Goal: Task Accomplishment & Management: Use online tool/utility

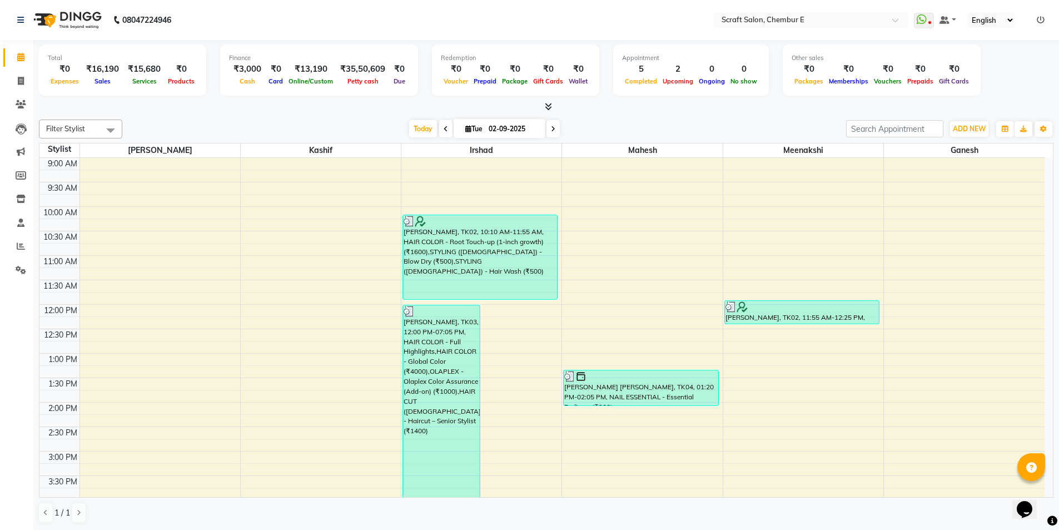
scroll to position [296, 0]
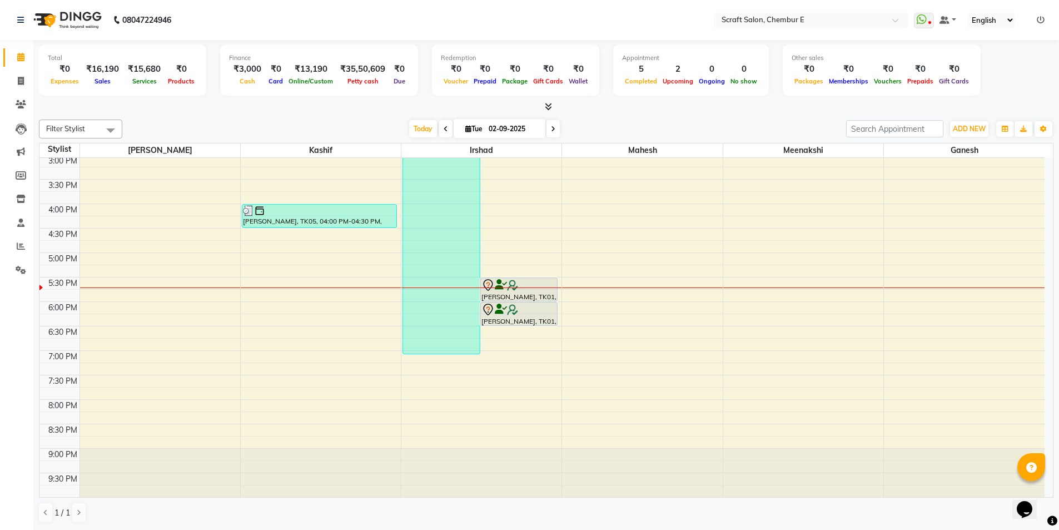
click at [509, 316] on div "[PERSON_NAME], TK01, 06:00 PM-06:30 PM, STYLING ([DEMOGRAPHIC_DATA]) - Blow Dry" at bounding box center [519, 313] width 77 height 23
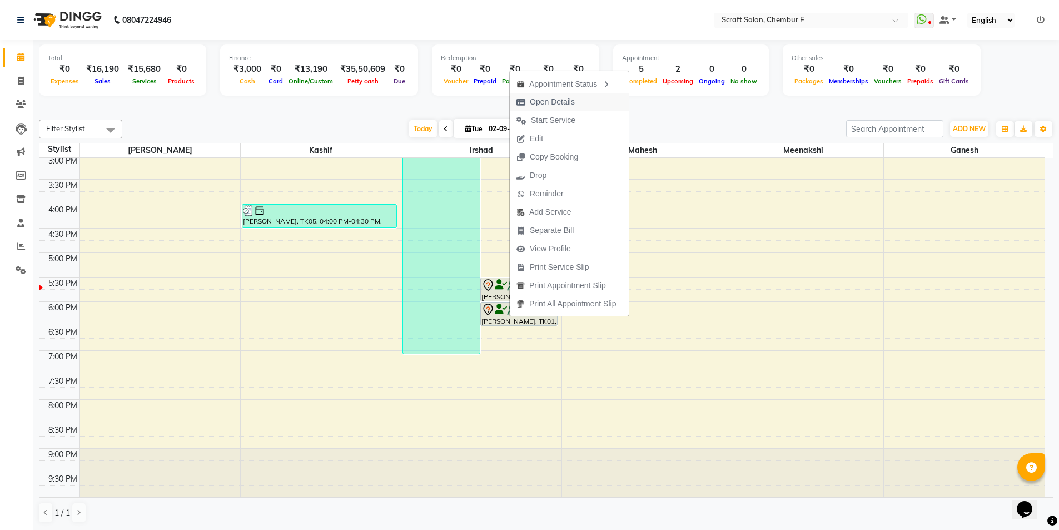
click at [570, 98] on span "Open Details" at bounding box center [552, 102] width 45 height 12
select select "7"
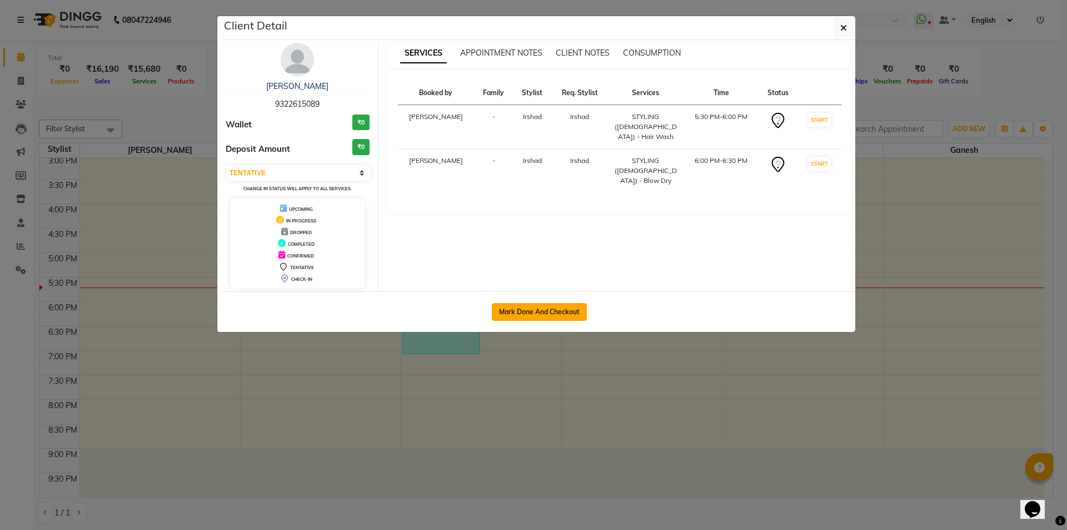
click at [531, 311] on button "Mark Done And Checkout" at bounding box center [539, 312] width 95 height 18
select select "3922"
select select "service"
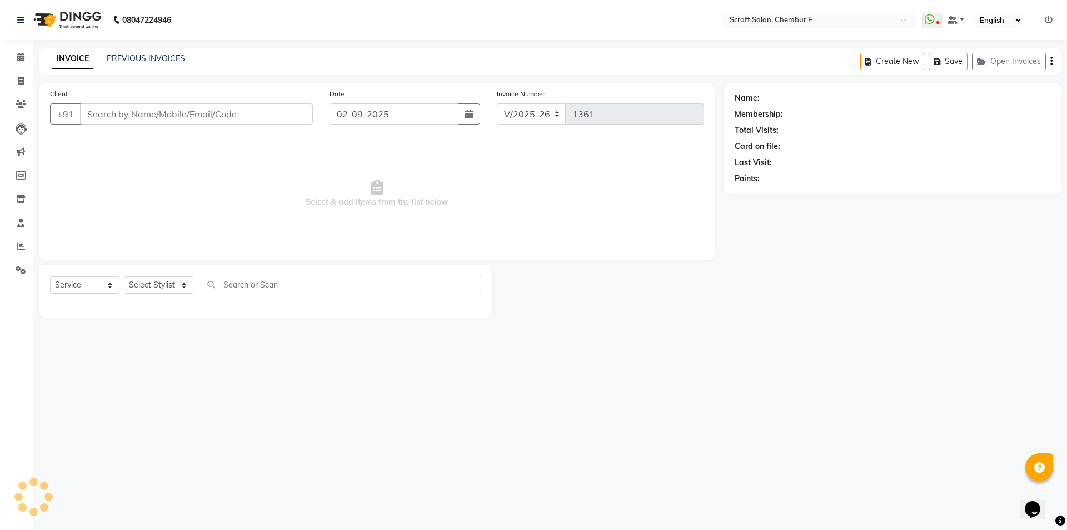
type input "9322615089"
select select "33658"
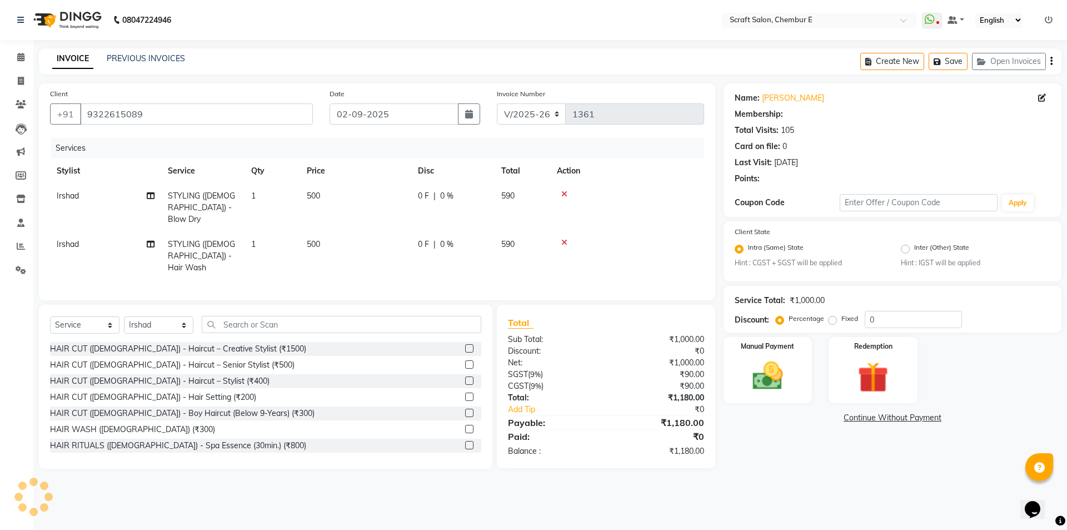
select select "1: Object"
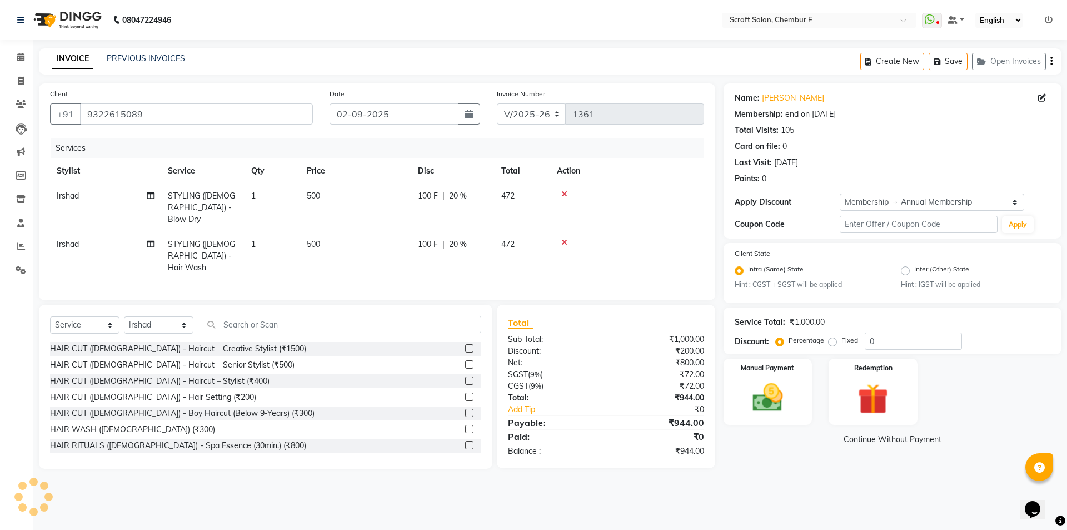
type input "20"
click at [564, 238] on icon at bounding box center [564, 242] width 6 height 8
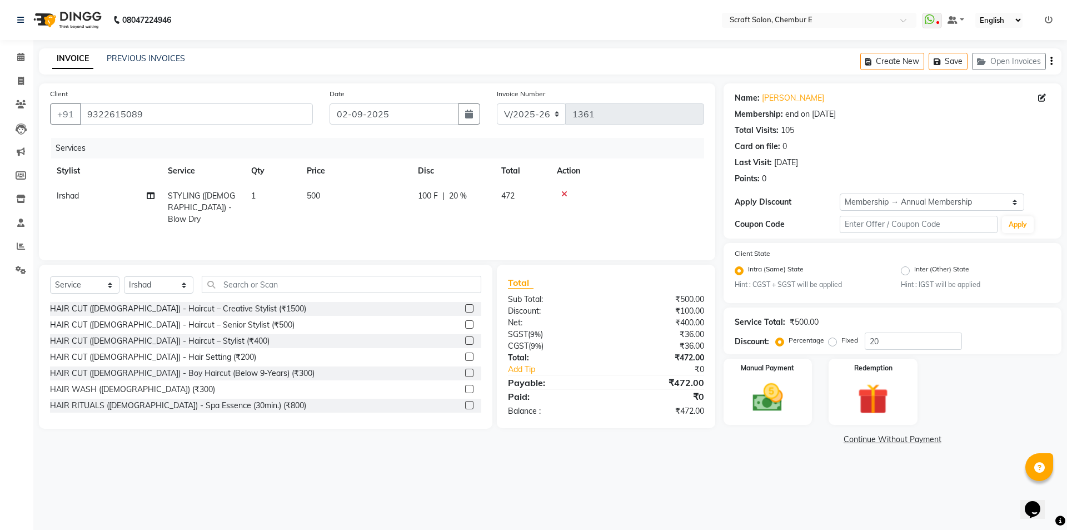
click at [315, 202] on td "500" at bounding box center [355, 207] width 111 height 48
select select "33658"
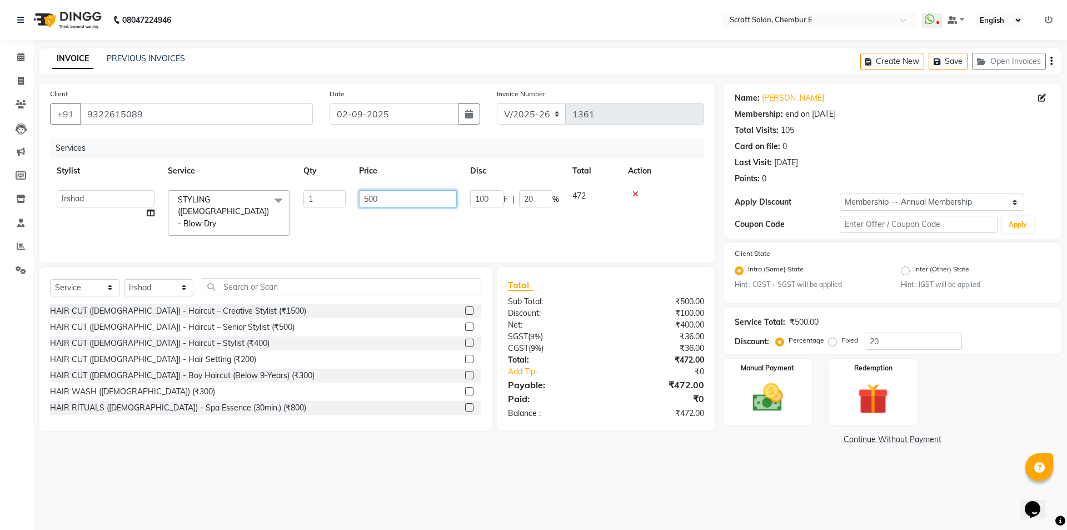
click at [398, 196] on input "500" at bounding box center [408, 198] width 98 height 17
type input "5"
type input "700"
click at [352, 146] on div "Services" at bounding box center [381, 148] width 661 height 21
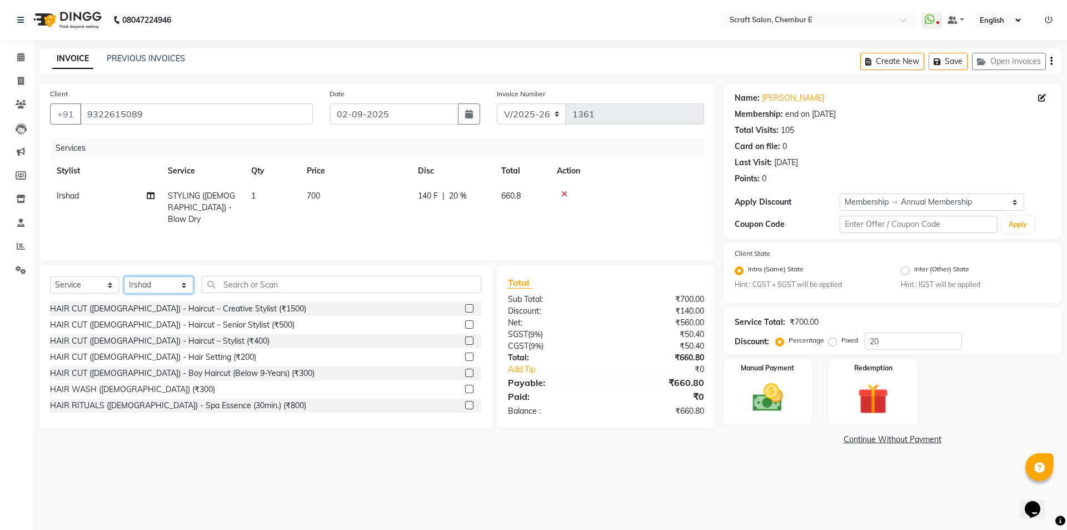
click at [168, 281] on select "Select Stylist Frontdesk Ganesh [PERSON_NAME] Mahesh Meenakshi [PERSON_NAME]" at bounding box center [158, 284] width 69 height 17
select select "69640"
click at [124, 276] on select "Select Stylist Frontdesk Ganesh [PERSON_NAME] Mahesh Meenakshi [PERSON_NAME]" at bounding box center [158, 284] width 69 height 17
click at [250, 282] on input "text" at bounding box center [342, 284] width 280 height 17
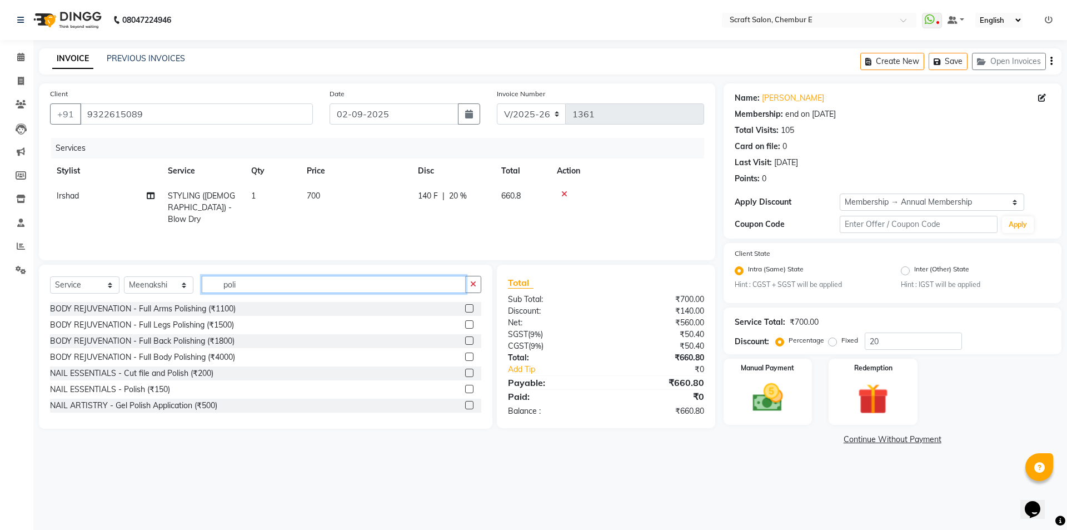
type input "poli"
click at [465, 390] on label at bounding box center [469, 389] width 8 height 8
click at [465, 390] on input "checkbox" at bounding box center [468, 389] width 7 height 7
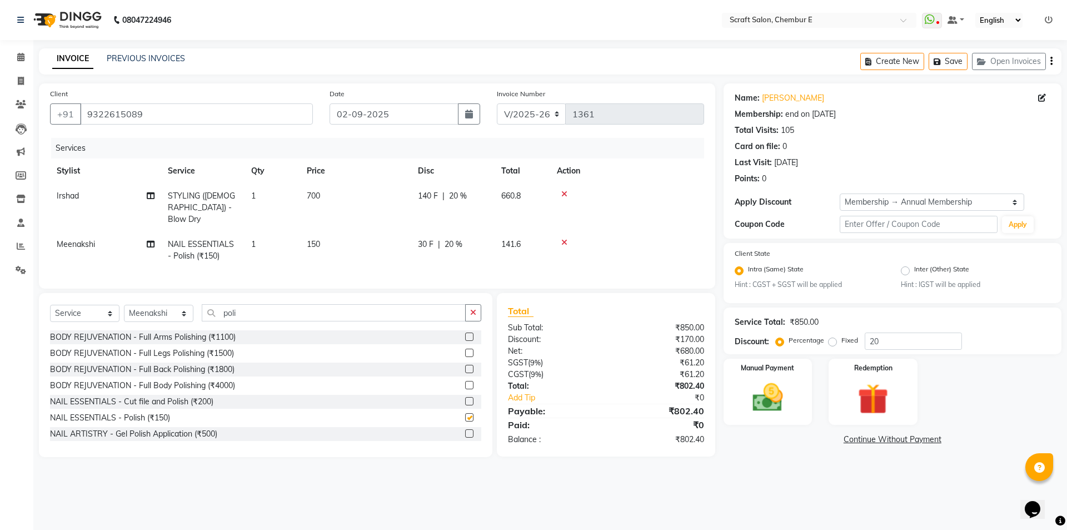
checkbox input "false"
click at [280, 236] on td "1" at bounding box center [273, 250] width 56 height 37
select select "69640"
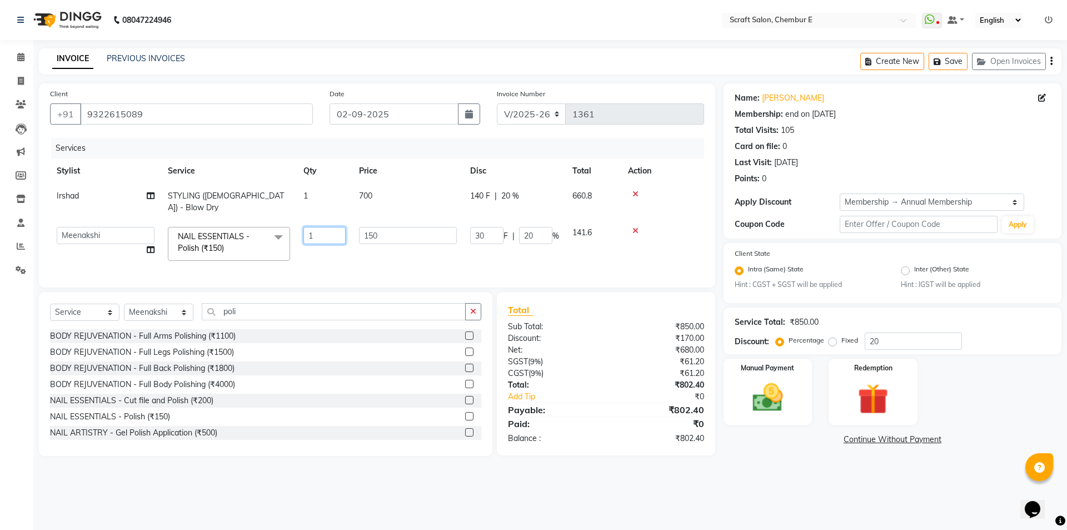
click at [315, 227] on input "1" at bounding box center [324, 235] width 42 height 17
type input "2"
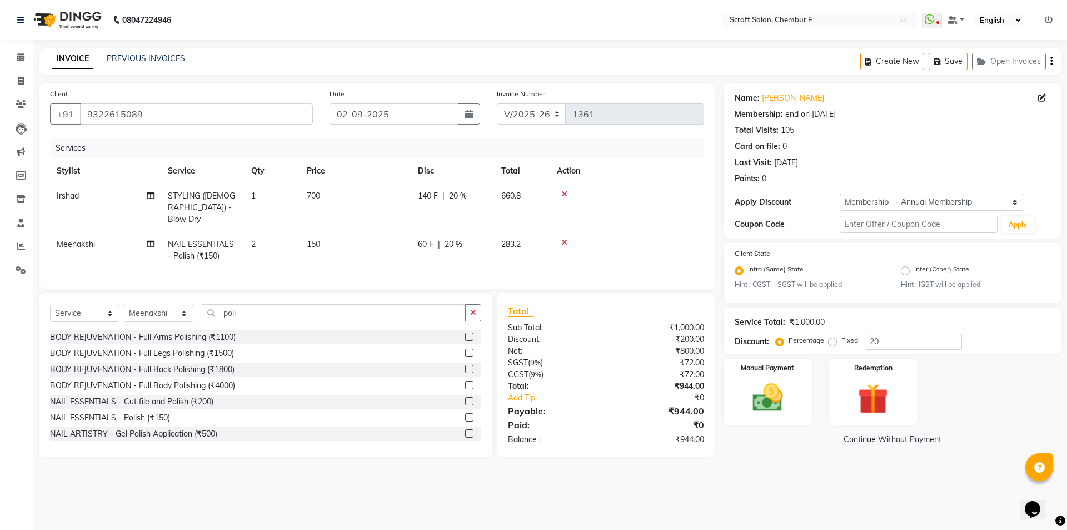
click at [268, 133] on div "Client [PHONE_NUMBER]" at bounding box center [182, 111] width 280 height 46
click at [308, 200] on span "700" at bounding box center [313, 196] width 13 height 10
select select "33658"
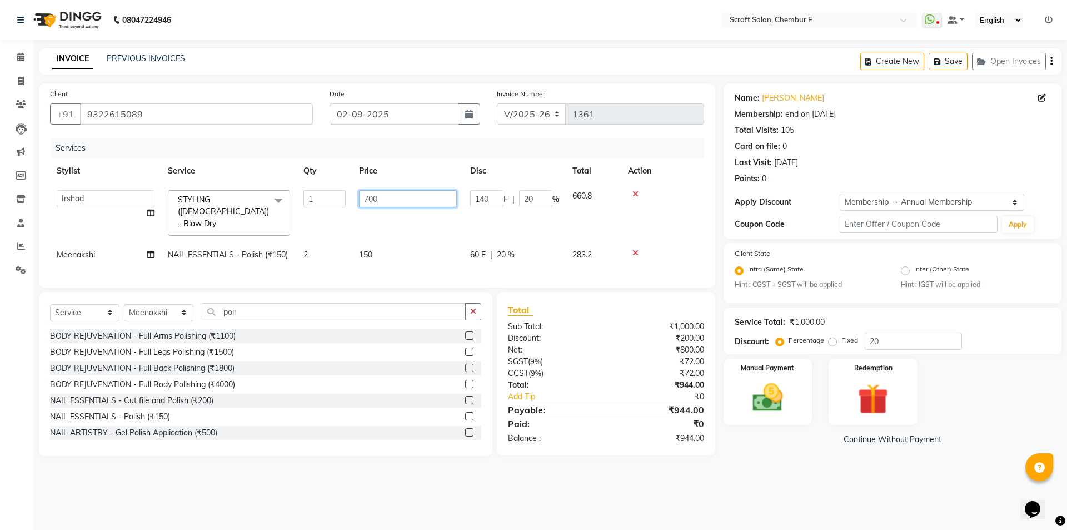
click at [386, 195] on input "700" at bounding box center [408, 198] width 98 height 17
type input "7"
type input "800"
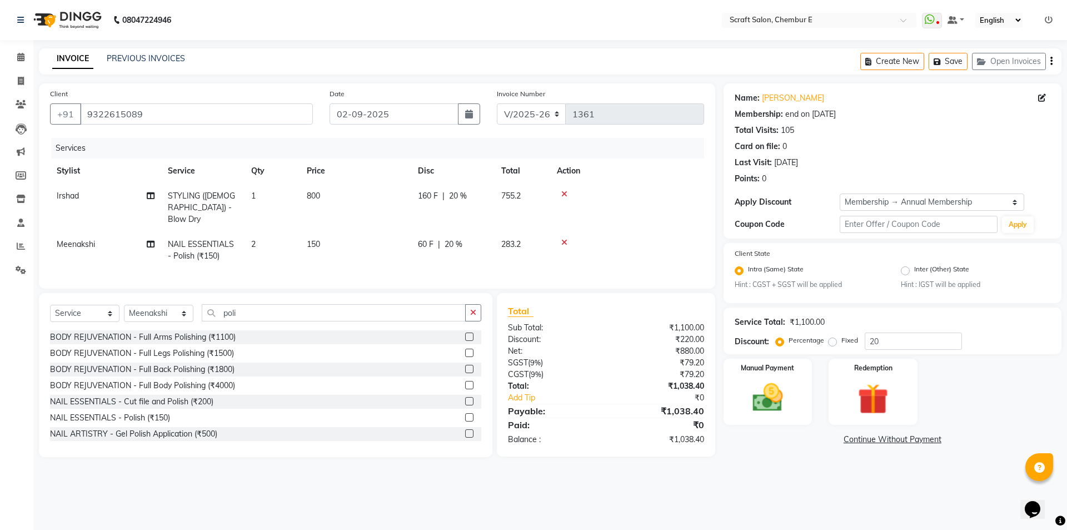
click at [407, 153] on div "Services" at bounding box center [381, 148] width 661 height 21
drag, startPoint x: 309, startPoint y: 198, endPoint x: 356, endPoint y: 198, distance: 46.7
click at [317, 198] on span "800" at bounding box center [313, 196] width 13 height 10
select select "33658"
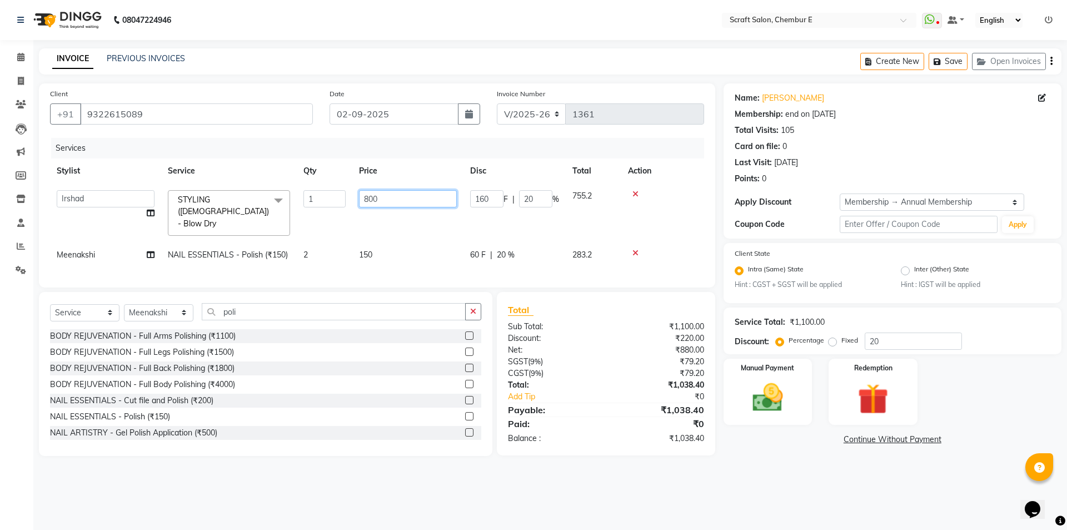
click at [395, 201] on input "800" at bounding box center [408, 198] width 98 height 17
type input "8"
type input "700"
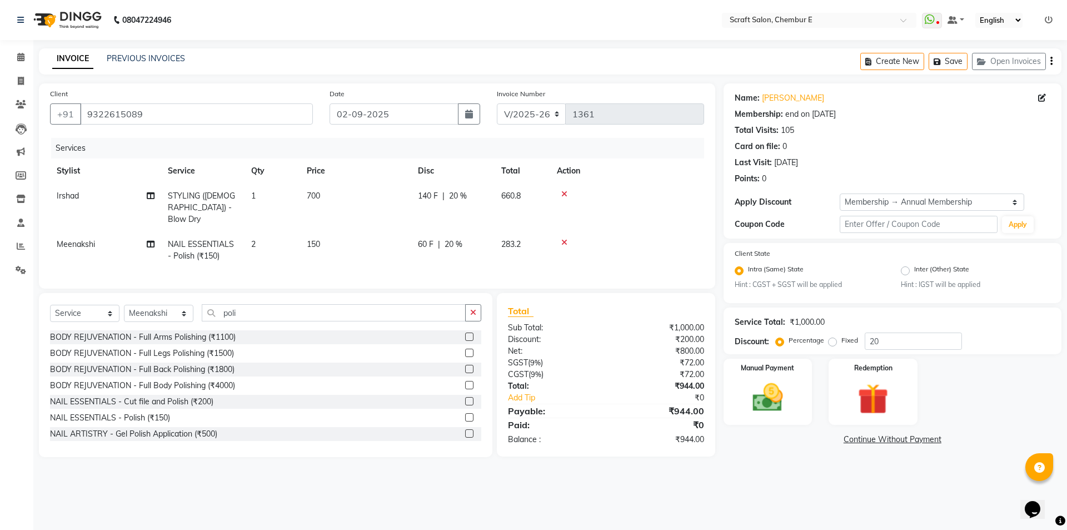
click at [287, 141] on div "Services" at bounding box center [381, 148] width 661 height 21
click at [323, 191] on td "700" at bounding box center [355, 207] width 111 height 48
select select "33658"
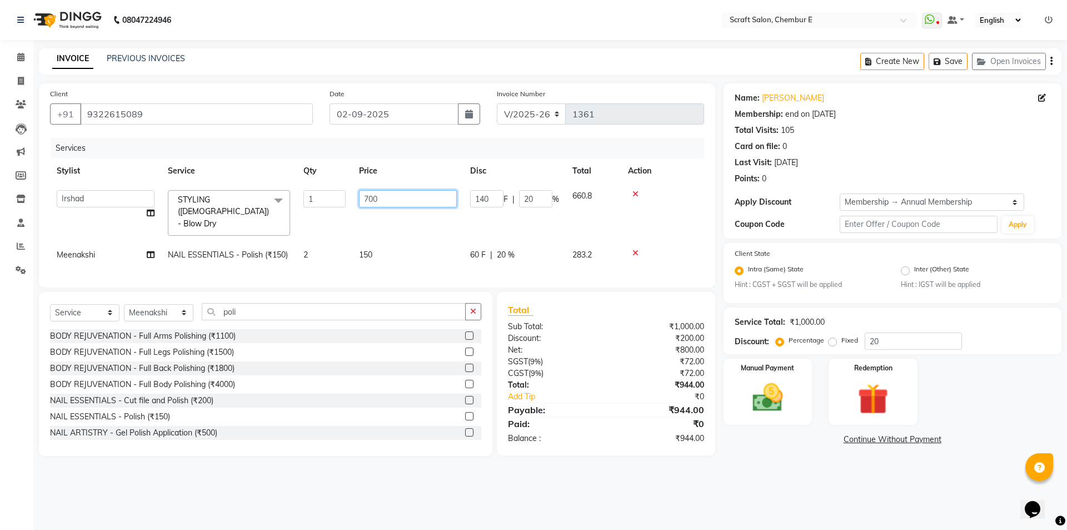
click at [378, 198] on input "700" at bounding box center [408, 198] width 98 height 17
type input "7"
type input "500"
click at [300, 149] on div "Services" at bounding box center [381, 148] width 661 height 21
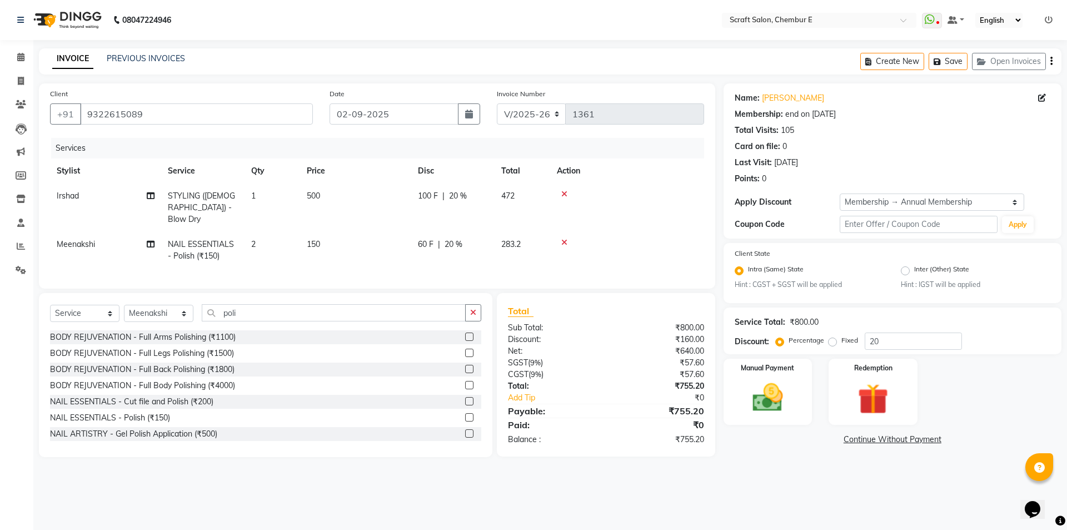
click at [320, 193] on span "500" at bounding box center [313, 196] width 13 height 10
select select "33658"
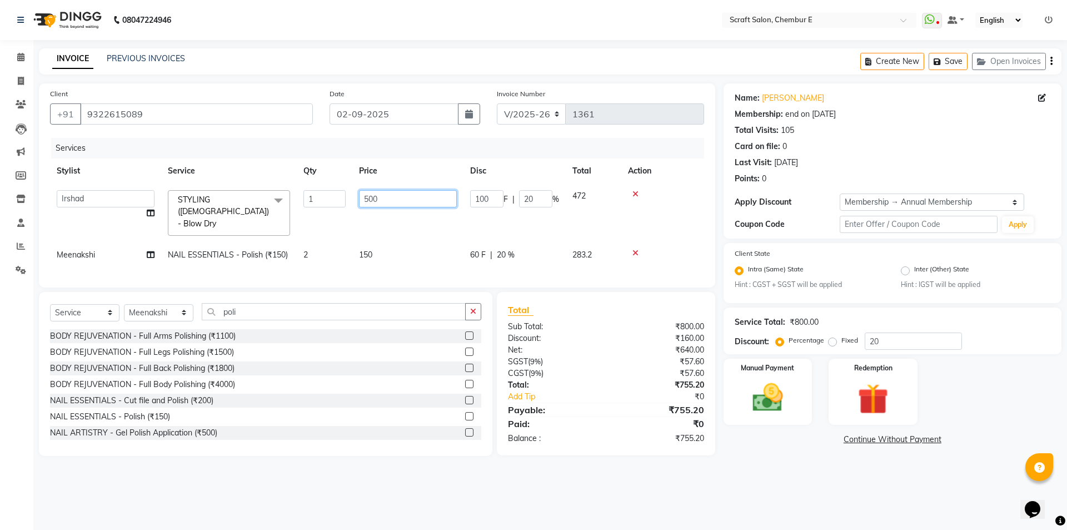
click at [391, 195] on input "500" at bounding box center [408, 198] width 98 height 17
type input "5"
type input "7"
type input "800"
click at [276, 162] on tr "Stylist Service Qty Price Disc Total Action" at bounding box center [377, 170] width 654 height 25
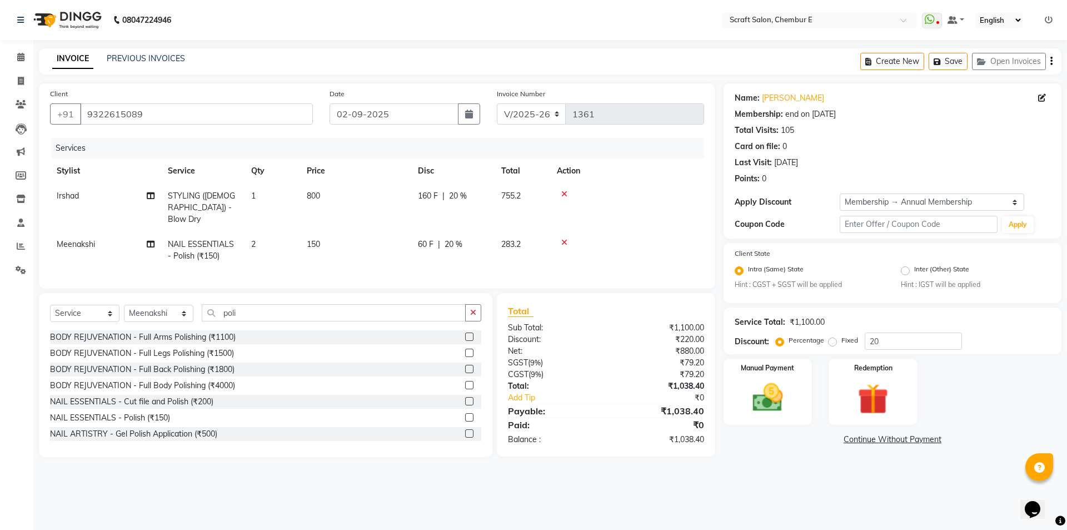
click at [320, 192] on span "800" at bounding box center [313, 196] width 13 height 10
select select "33658"
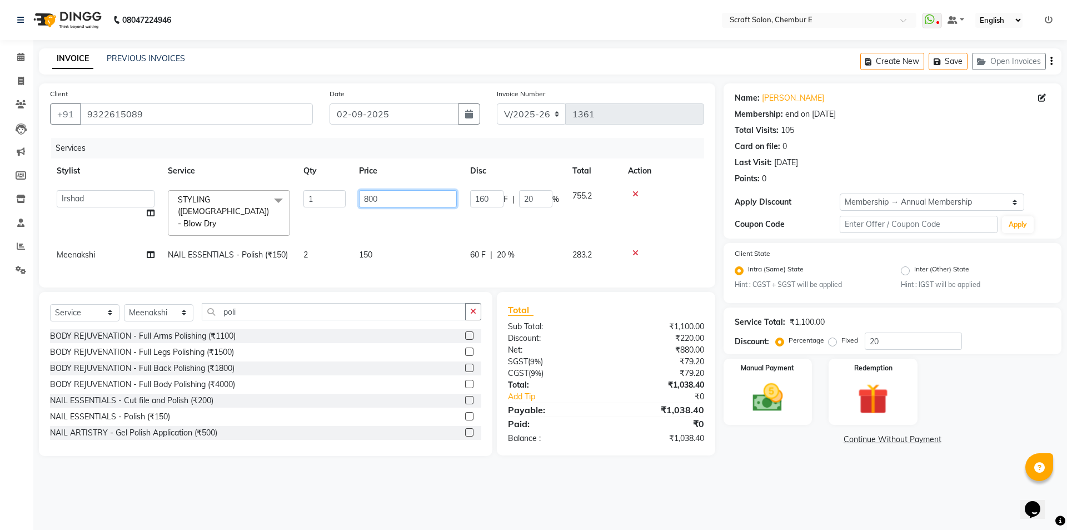
click at [391, 200] on input "800" at bounding box center [408, 198] width 98 height 17
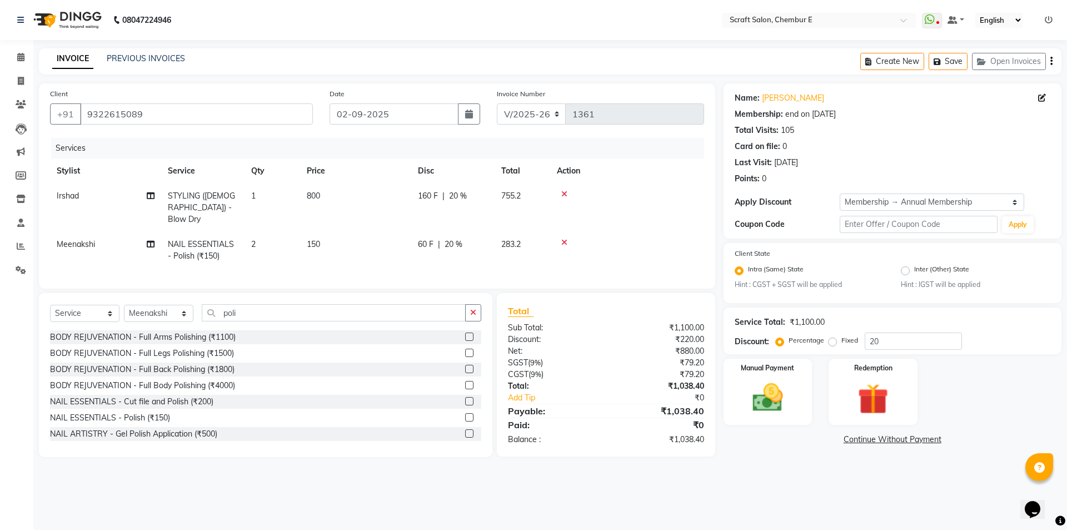
click at [428, 20] on nav "08047224946 Select Location × Scraft Salon, Chembur E WhatsApp Status ✕ Status:…" at bounding box center [533, 20] width 1067 height 40
click at [326, 185] on td "800" at bounding box center [355, 207] width 111 height 48
select select "33658"
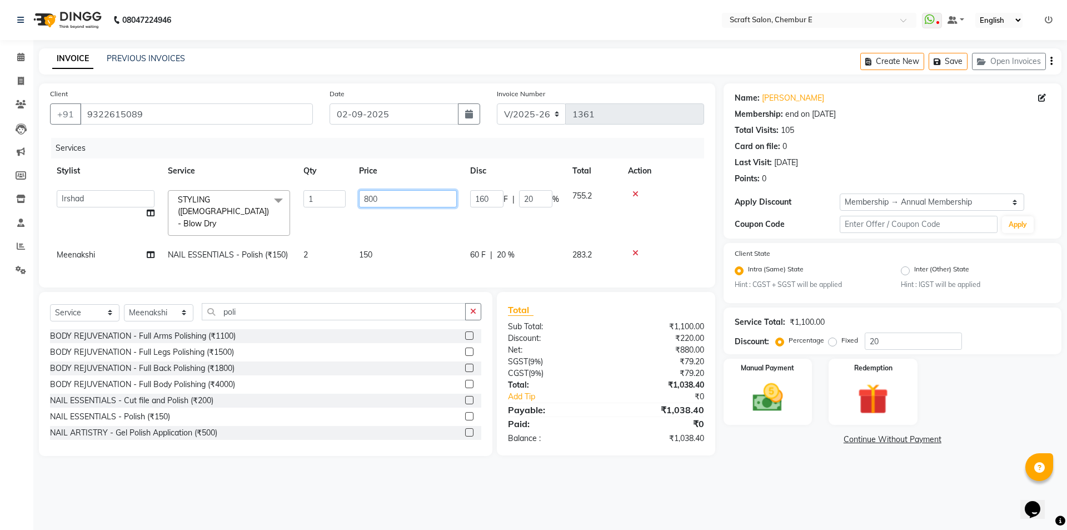
click at [403, 197] on input "800" at bounding box center [408, 198] width 98 height 17
type input "8"
type input "700"
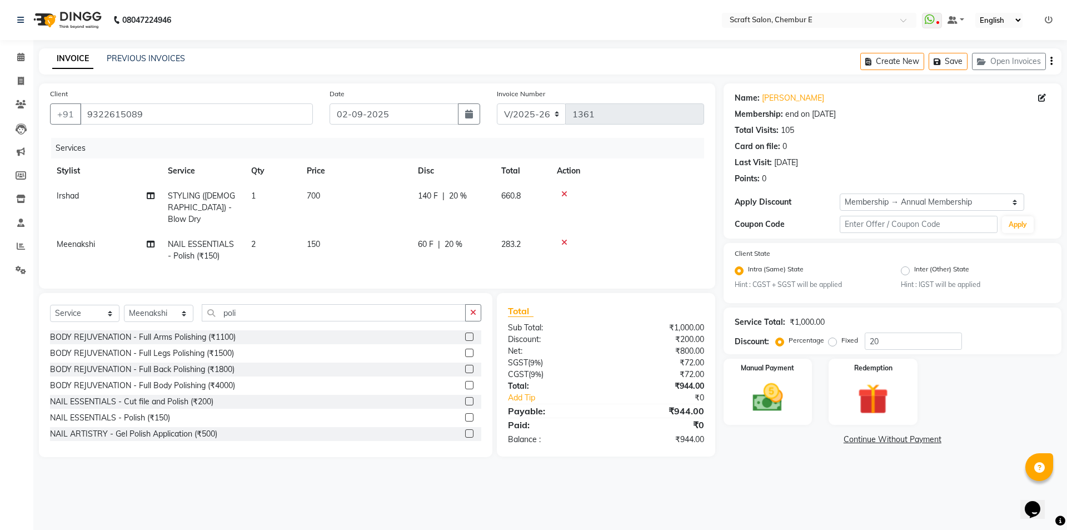
click at [246, 155] on div "Services" at bounding box center [381, 148] width 661 height 21
click at [316, 239] on span "150" at bounding box center [313, 244] width 13 height 10
select select "69640"
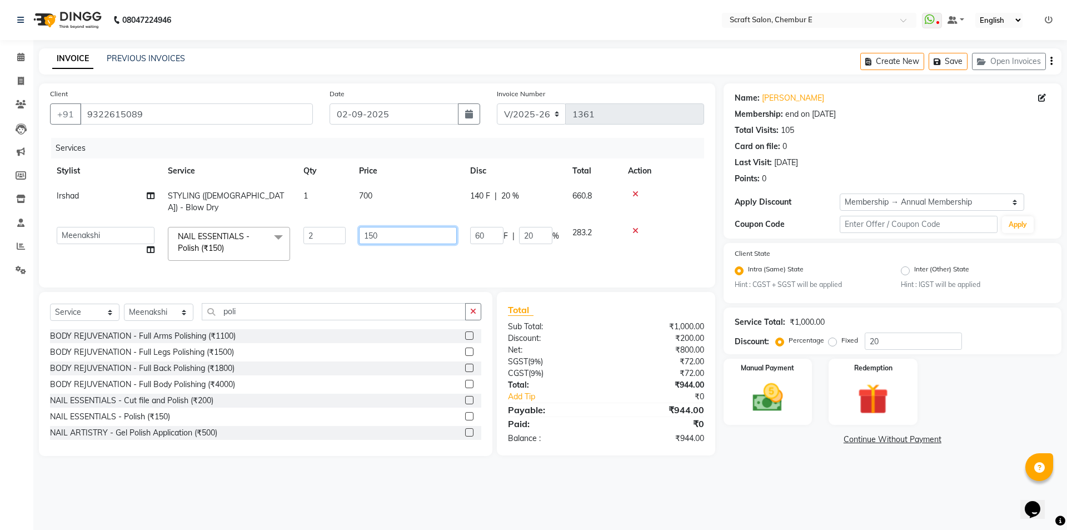
click at [382, 227] on input "150" at bounding box center [408, 235] width 98 height 17
type input "1"
type input "100"
click at [419, 173] on tr "Stylist Service Qty Price Disc Total Action" at bounding box center [377, 170] width 654 height 25
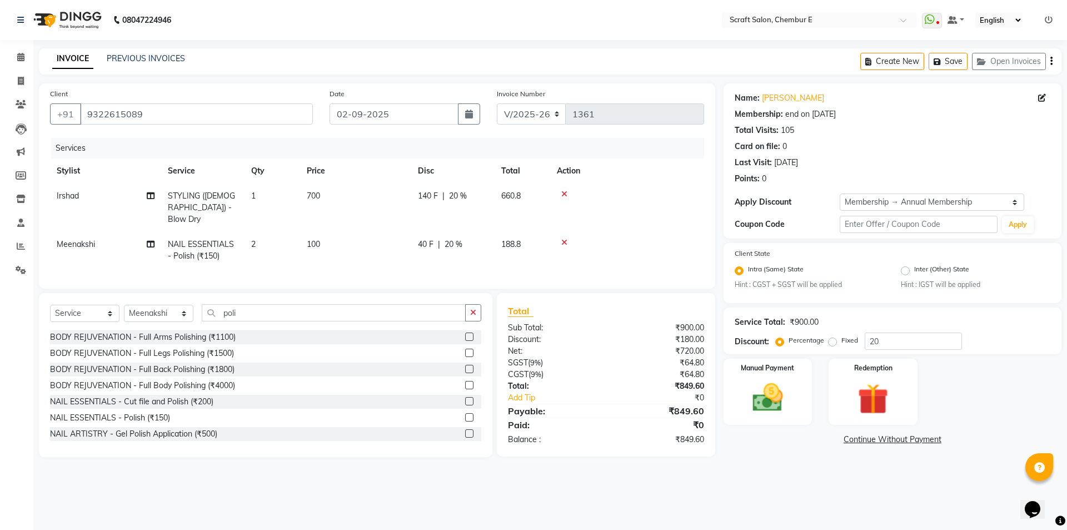
click at [327, 234] on td "100" at bounding box center [355, 250] width 111 height 37
select select "69640"
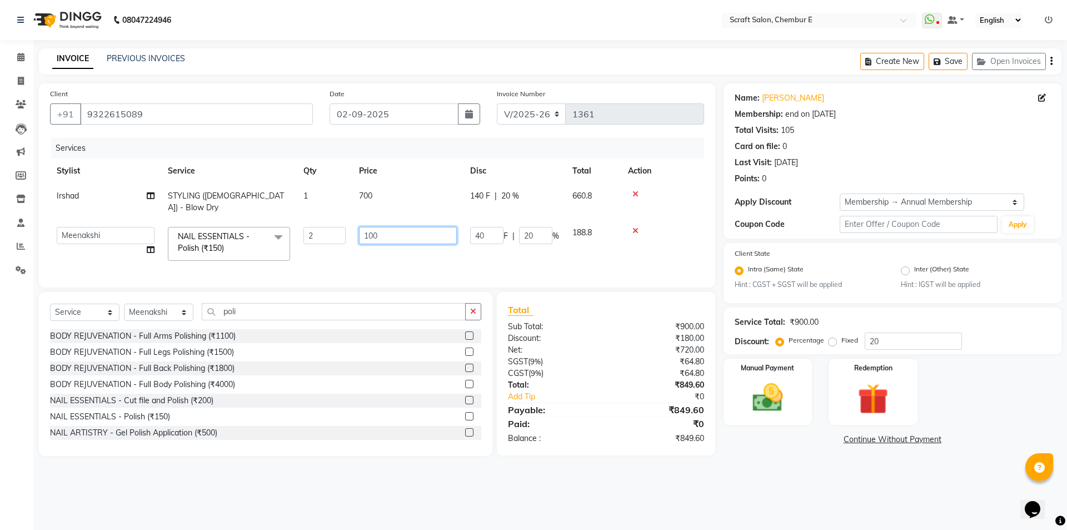
click at [392, 232] on input "100" at bounding box center [408, 235] width 98 height 17
type input "150"
click at [377, 143] on div "Services" at bounding box center [381, 148] width 661 height 21
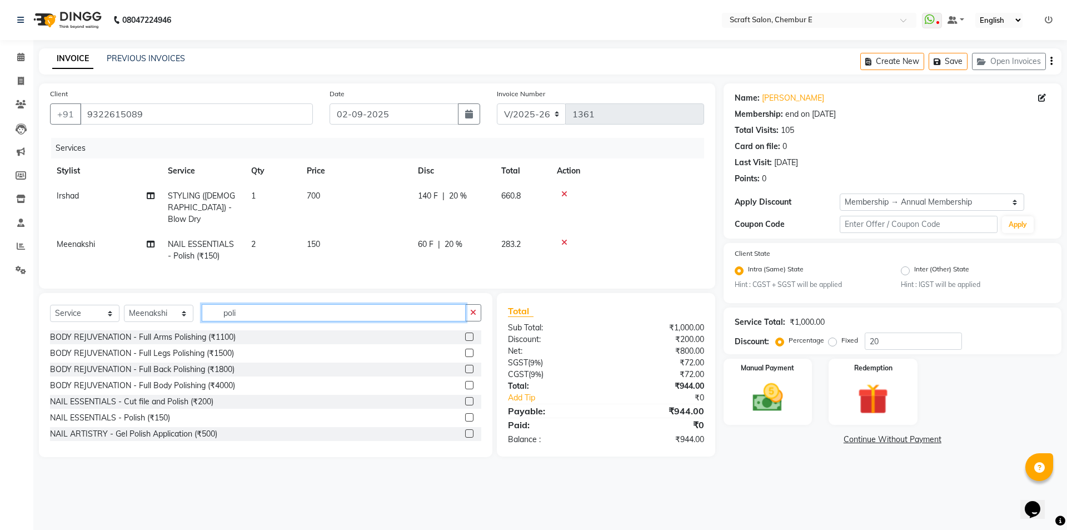
click at [259, 306] on input "poli" at bounding box center [334, 312] width 264 height 17
click at [262, 232] on td "2" at bounding box center [273, 250] width 56 height 37
select select "69640"
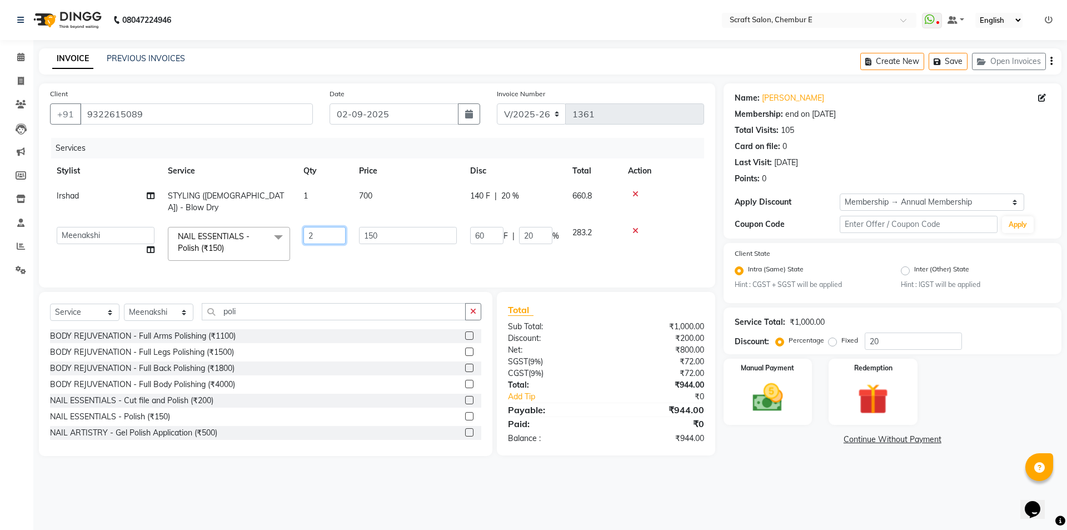
click at [336, 227] on input "2" at bounding box center [324, 235] width 42 height 17
type input "1"
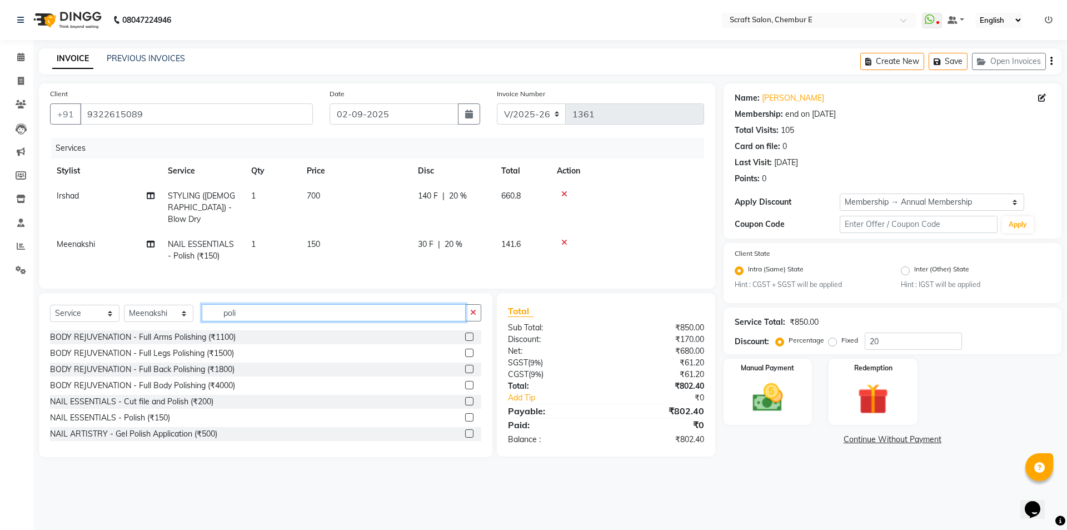
click at [289, 312] on input "poli" at bounding box center [334, 312] width 264 height 17
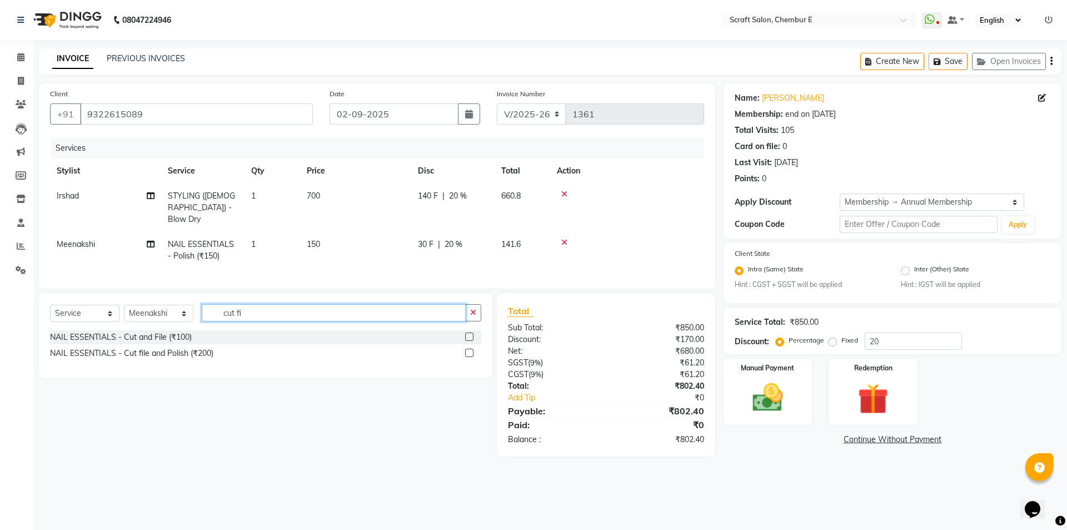
type input "cut fi"
click at [467, 350] on label at bounding box center [469, 352] width 8 height 8
click at [467, 350] on input "checkbox" at bounding box center [468, 353] width 7 height 7
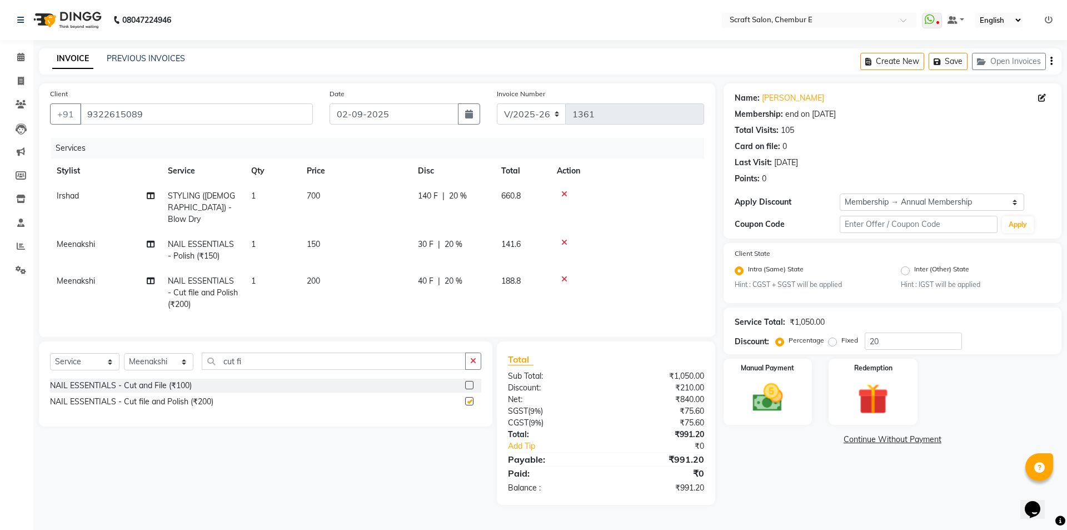
checkbox input "false"
click at [325, 201] on td "700" at bounding box center [355, 207] width 111 height 48
select select "33658"
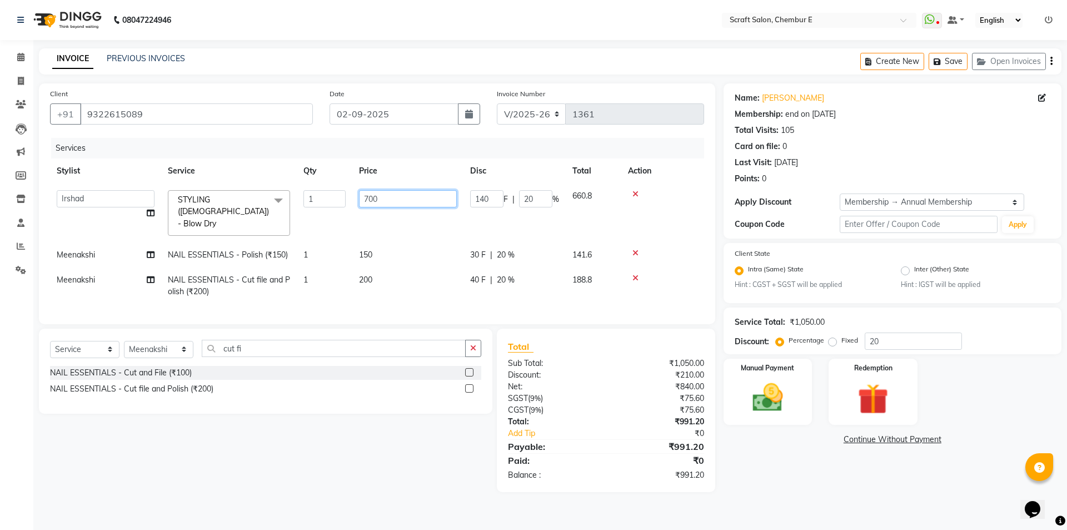
click at [380, 198] on input "700" at bounding box center [408, 198] width 98 height 17
click at [381, 198] on input "700" at bounding box center [408, 198] width 98 height 17
type input "7"
type input "800"
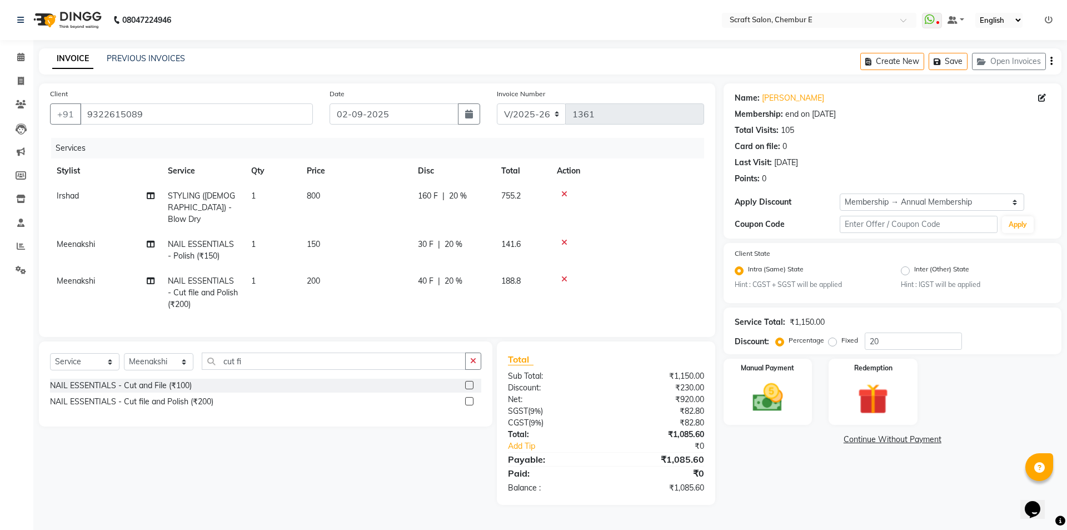
click at [416, 145] on div "Services" at bounding box center [381, 148] width 661 height 21
click at [314, 239] on span "150" at bounding box center [313, 244] width 13 height 10
select select "69640"
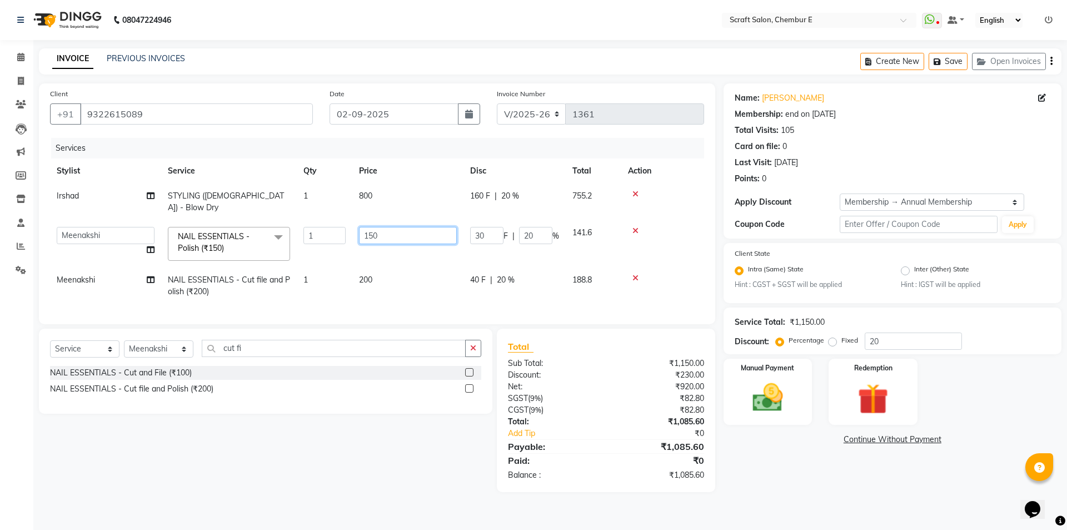
click at [393, 227] on input "150" at bounding box center [408, 235] width 98 height 17
type input "1"
type input "200"
click at [413, 161] on tr "Stylist Service Qty Price Disc Total Action" at bounding box center [377, 170] width 654 height 25
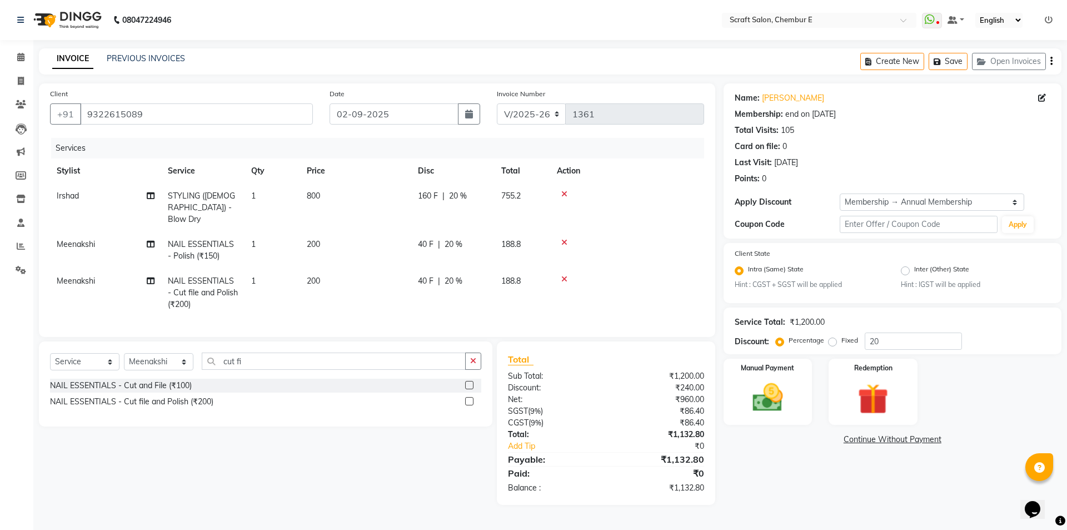
click at [321, 193] on td "800" at bounding box center [355, 207] width 111 height 48
select select "33658"
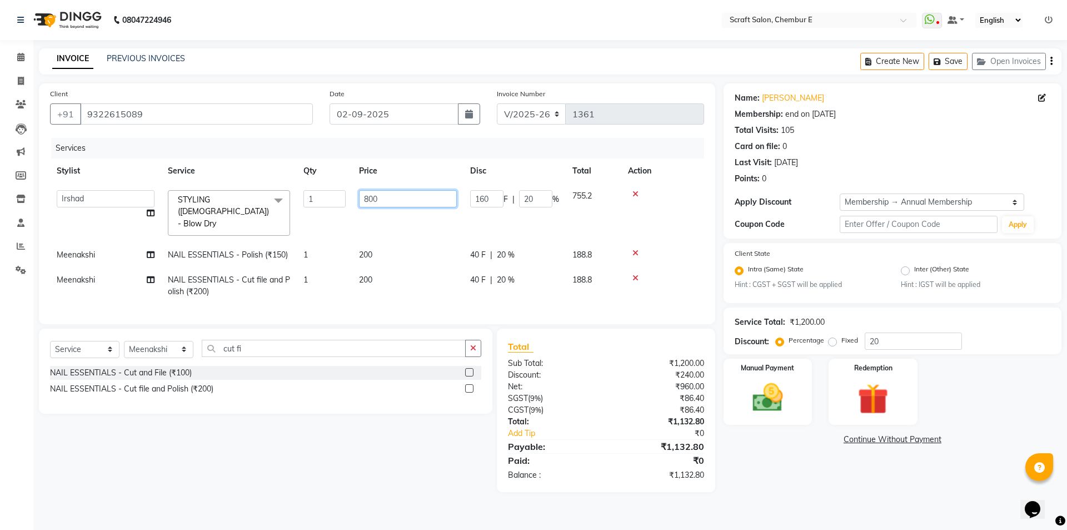
click at [383, 196] on input "800" at bounding box center [408, 198] width 98 height 17
type input "8"
type input "750"
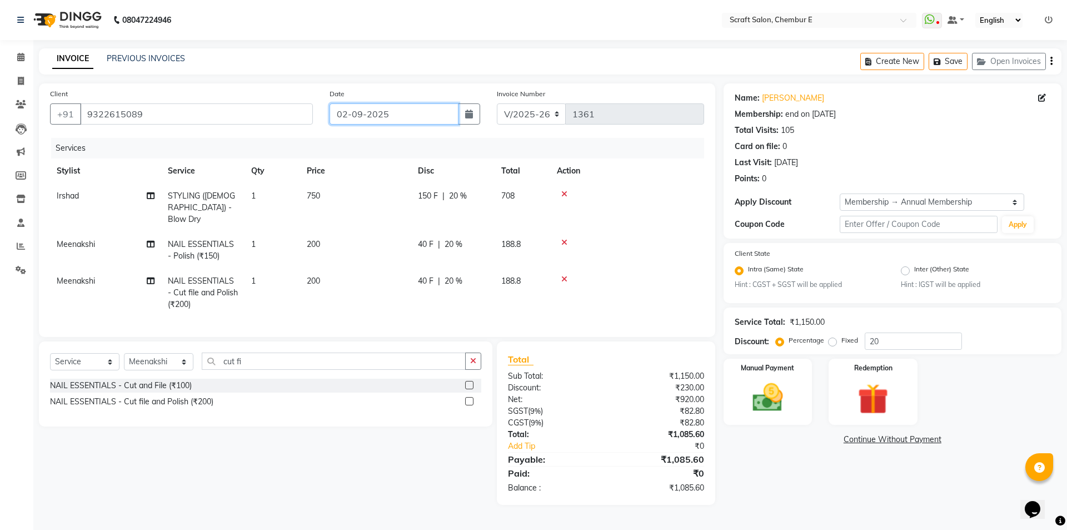
click at [398, 116] on input "02-09-2025" at bounding box center [394, 113] width 129 height 21
select select "9"
select select "2025"
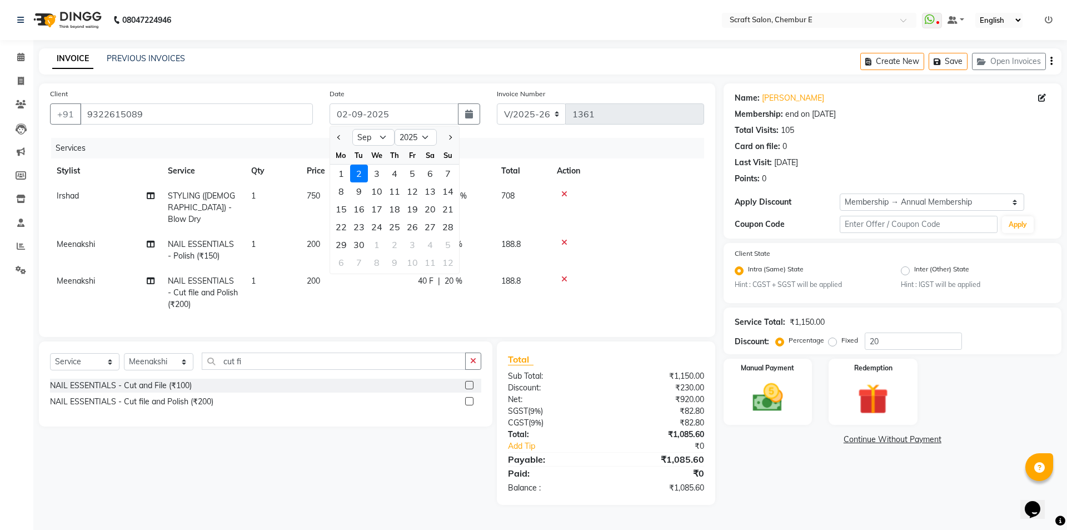
click at [680, 163] on th "Action" at bounding box center [627, 170] width 154 height 25
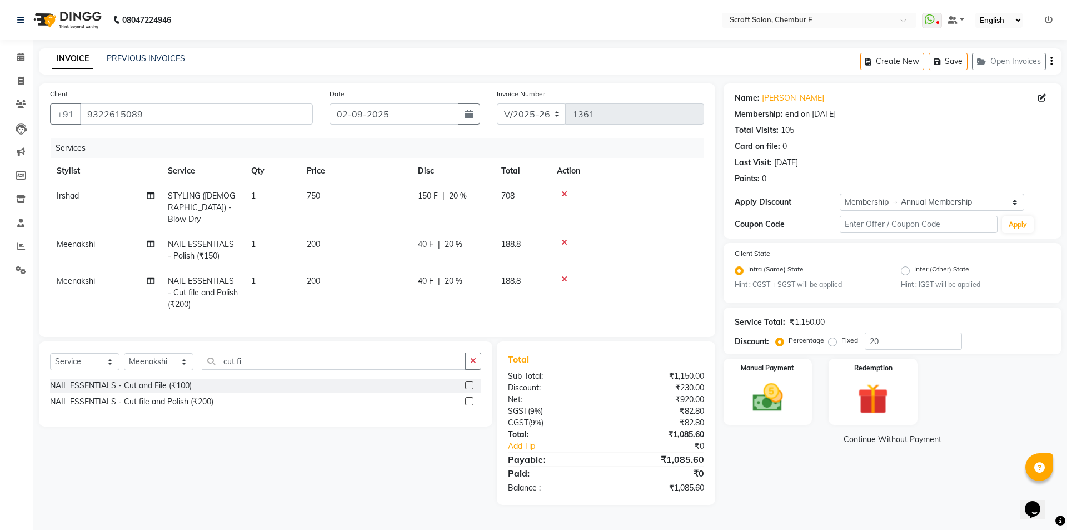
click at [318, 200] on span "750" at bounding box center [313, 196] width 13 height 10
select select "33658"
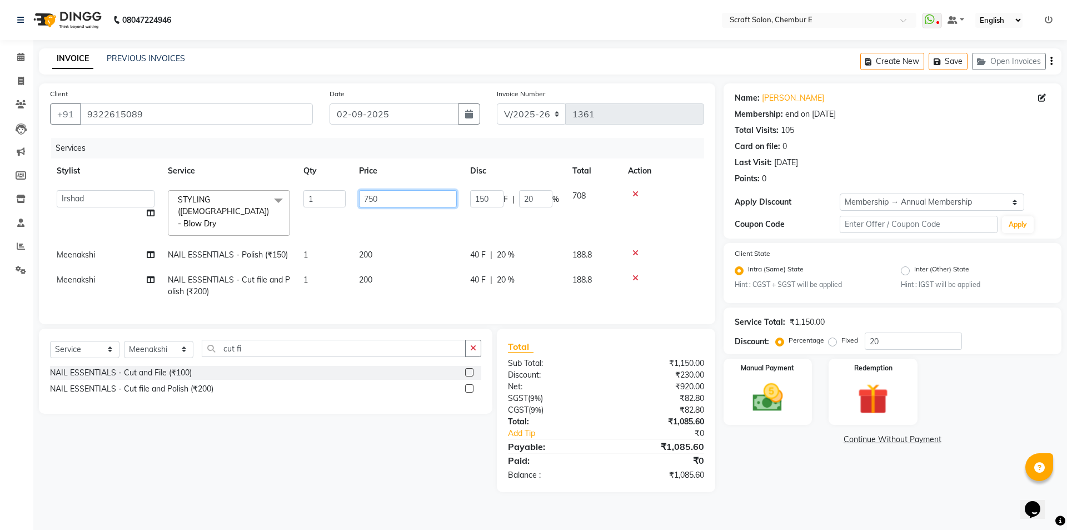
click at [396, 195] on input "750" at bounding box center [408, 198] width 98 height 17
type input "7"
type input "800"
click at [287, 145] on div "Services" at bounding box center [381, 148] width 661 height 21
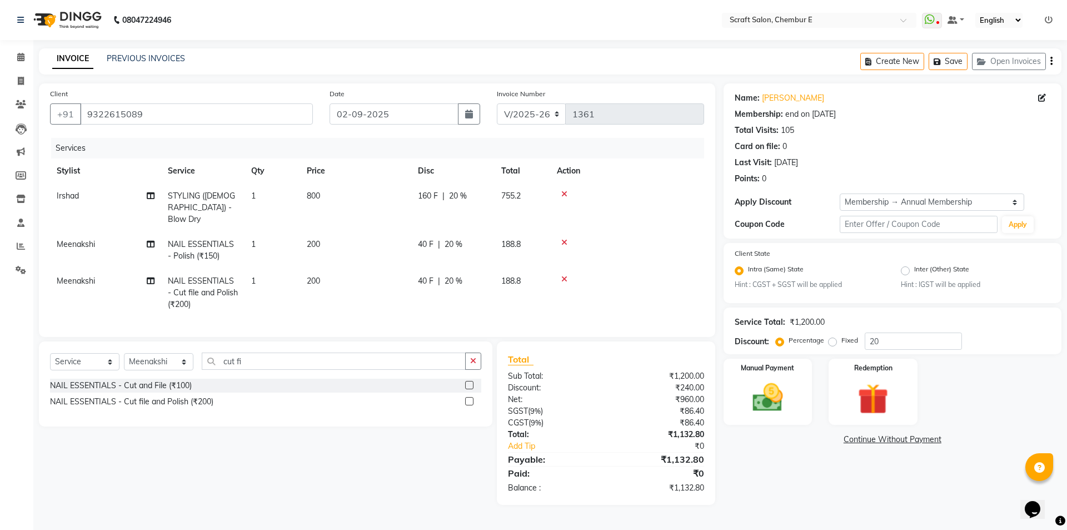
click at [320, 187] on td "800" at bounding box center [355, 207] width 111 height 48
select select "33658"
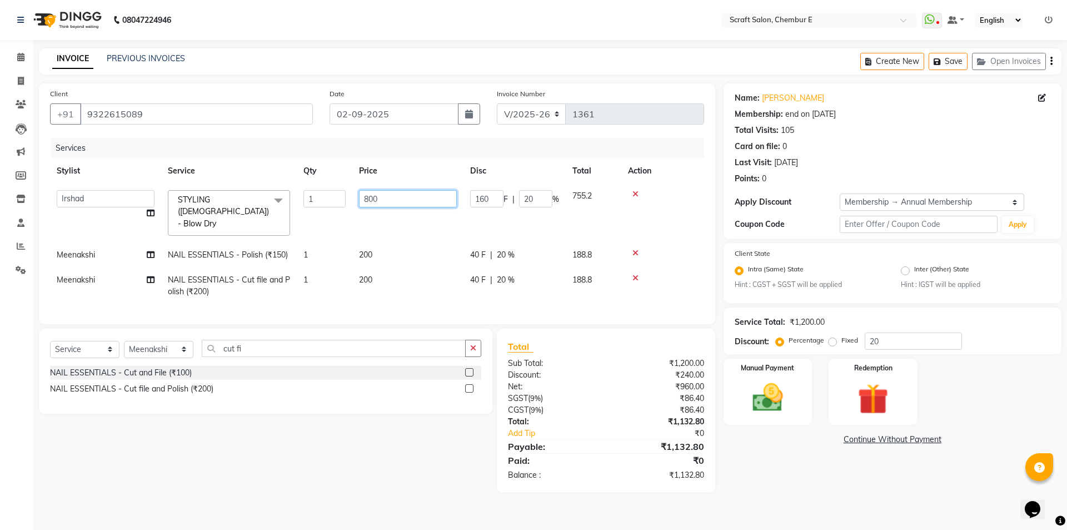
click at [400, 195] on input "800" at bounding box center [408, 198] width 98 height 17
type input "8"
type input "700"
click at [376, 242] on td "200" at bounding box center [407, 254] width 111 height 25
select select "69640"
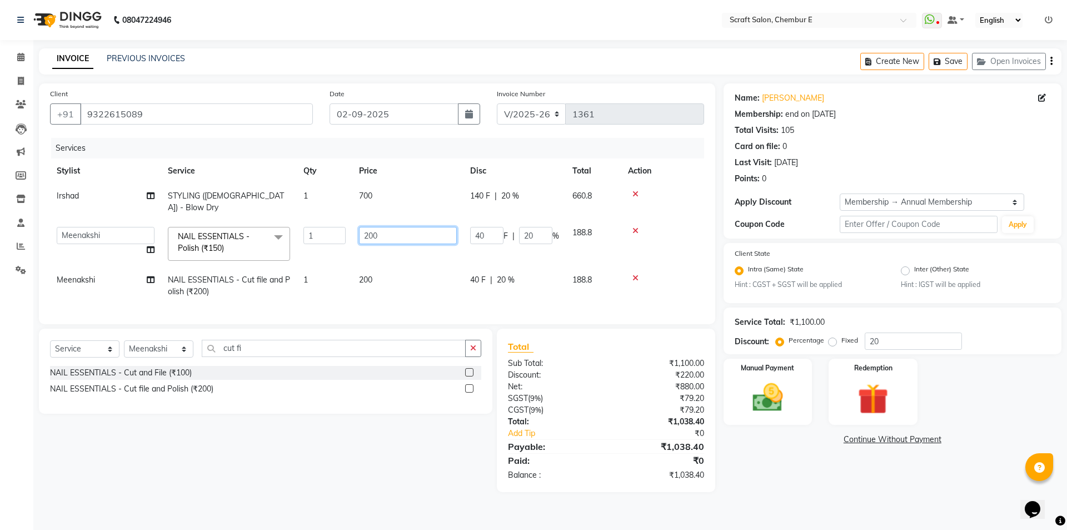
click at [401, 227] on input "200" at bounding box center [408, 235] width 98 height 17
type input "2"
type input "150"
click at [327, 246] on tr "Frontdesk [PERSON_NAME] Mahesh Meenakshi [PERSON_NAME] NAIL ESSENTIALS - Polish…" at bounding box center [377, 243] width 654 height 47
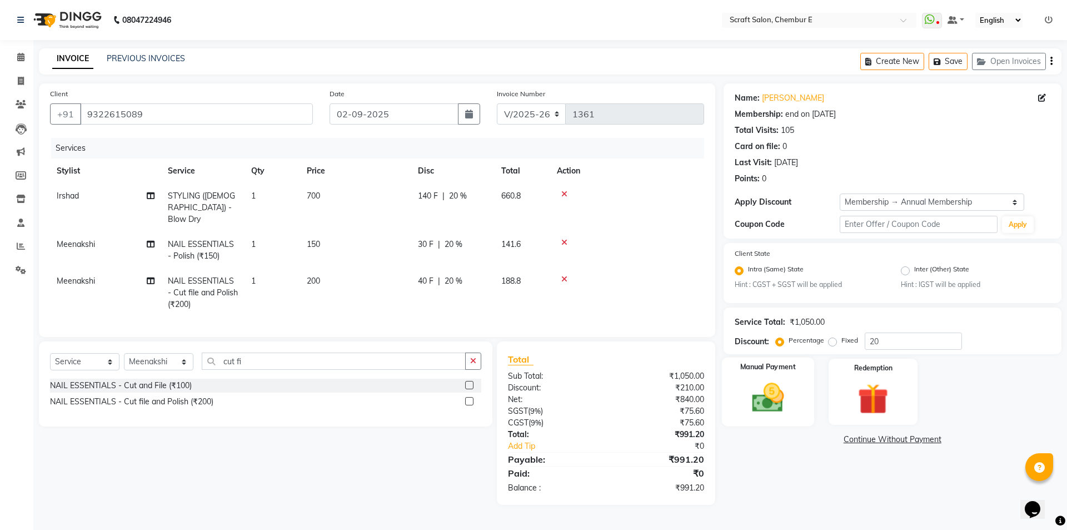
click at [791, 372] on div "Manual Payment" at bounding box center [767, 391] width 92 height 68
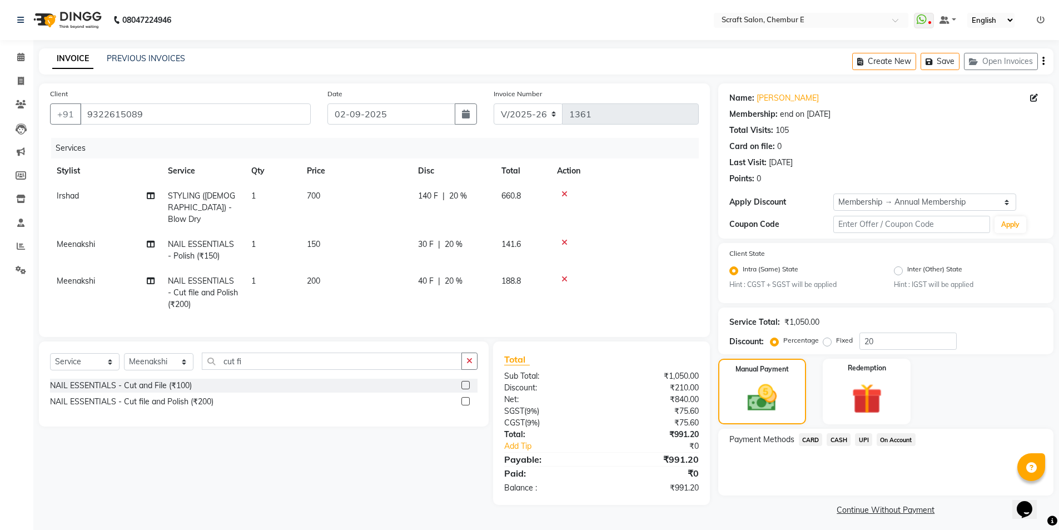
click at [858, 437] on span "UPI" at bounding box center [863, 439] width 17 height 13
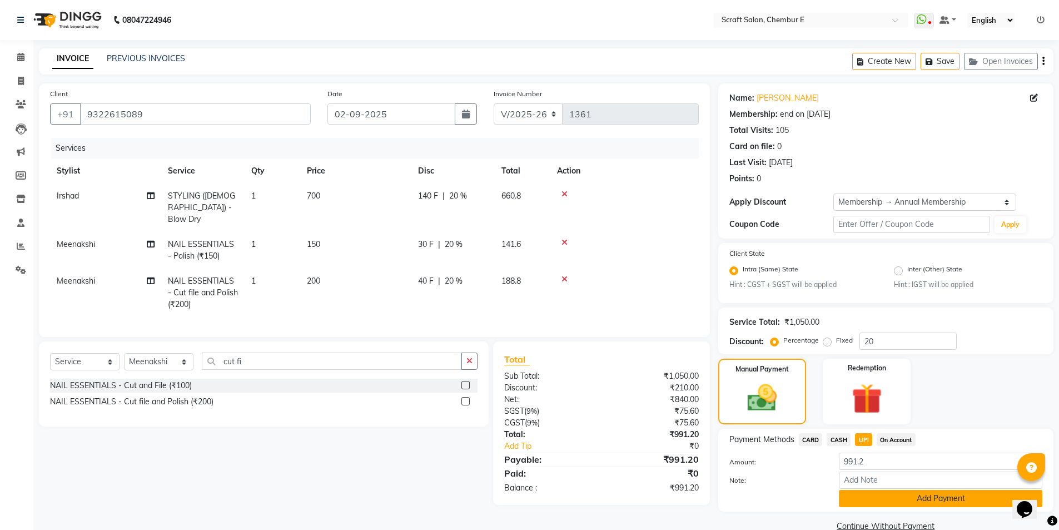
click at [857, 502] on button "Add Payment" at bounding box center [940, 498] width 203 height 17
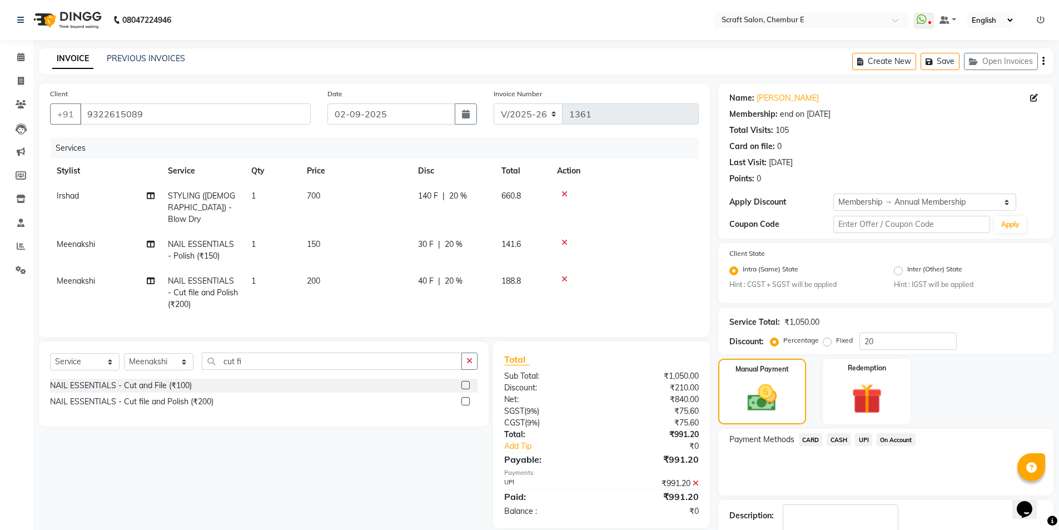
scroll to position [68, 0]
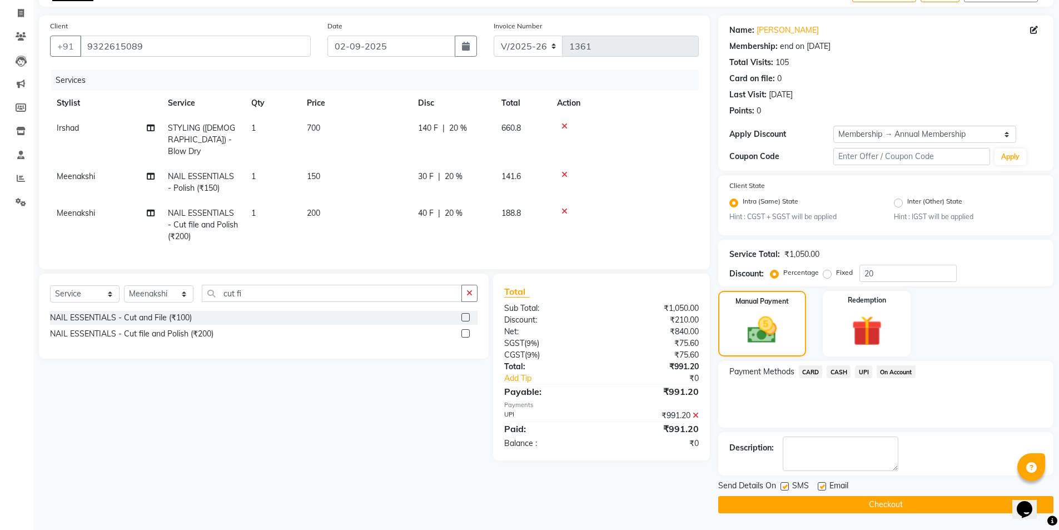
click at [824, 483] on label at bounding box center [822, 486] width 8 height 8
click at [824, 483] on input "checkbox" at bounding box center [821, 486] width 7 height 7
checkbox input "false"
click at [813, 509] on button "Checkout" at bounding box center [885, 504] width 335 height 17
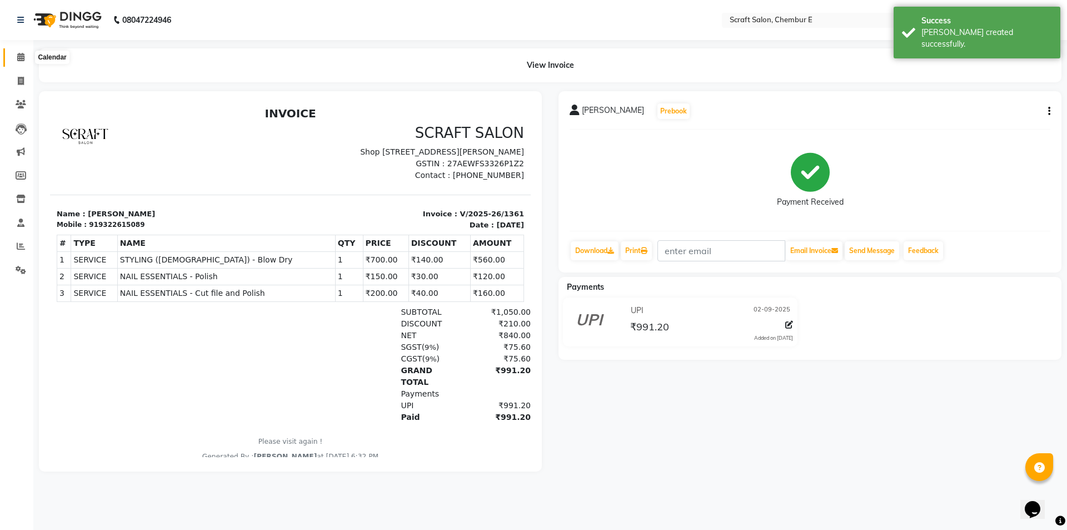
click at [22, 58] on icon at bounding box center [20, 57] width 7 height 8
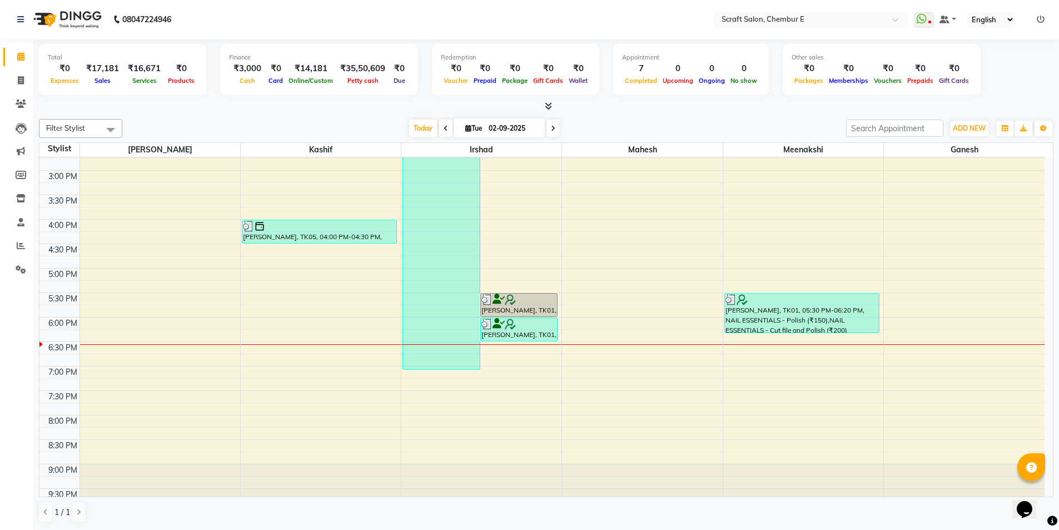
scroll to position [296, 0]
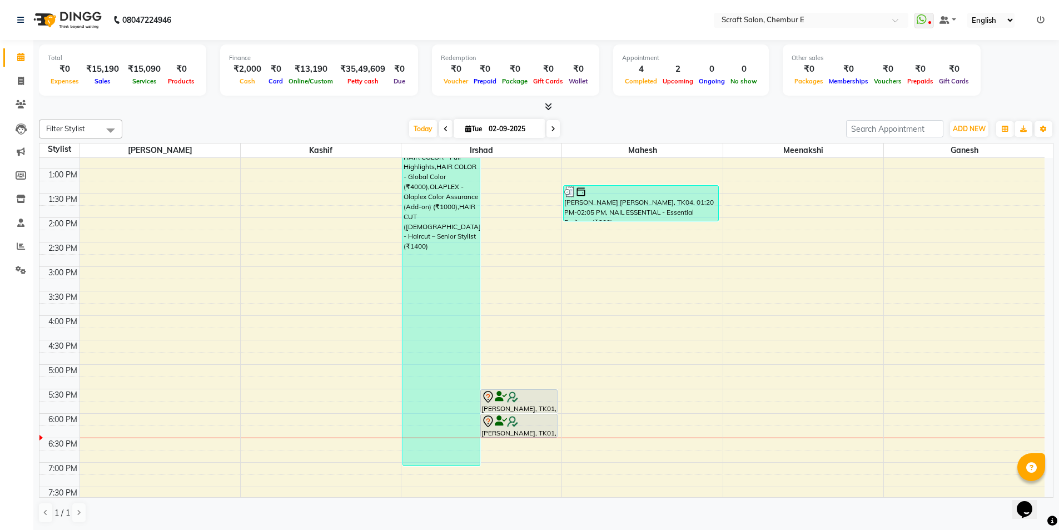
scroll to position [247, 0]
